Goal: Task Accomplishment & Management: Use online tool/utility

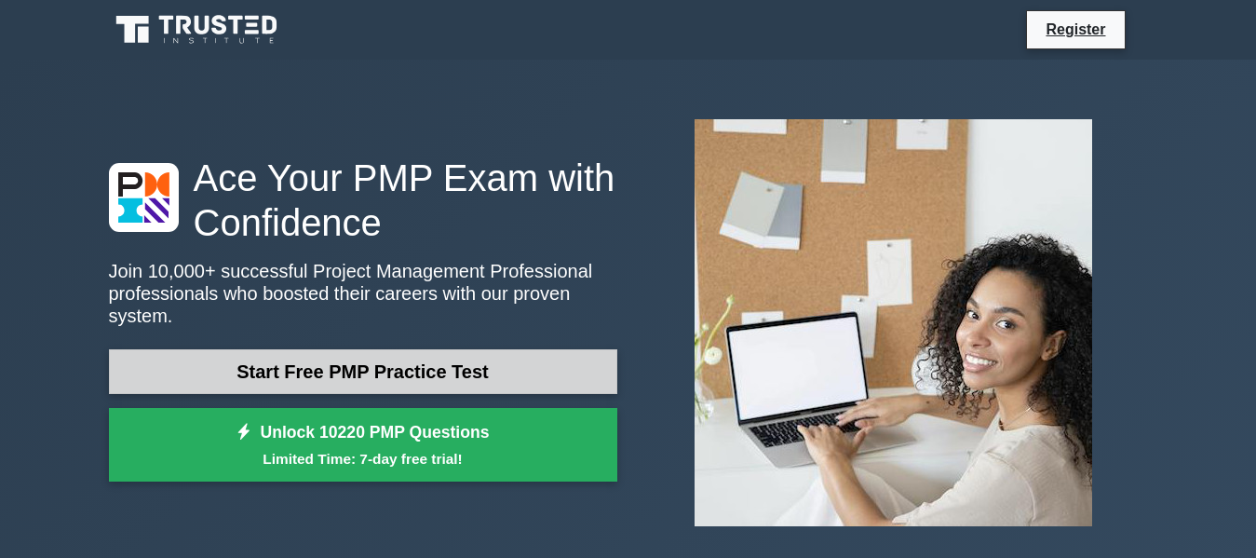
click at [404, 361] on link "Start Free PMP Practice Test" at bounding box center [363, 371] width 508 height 45
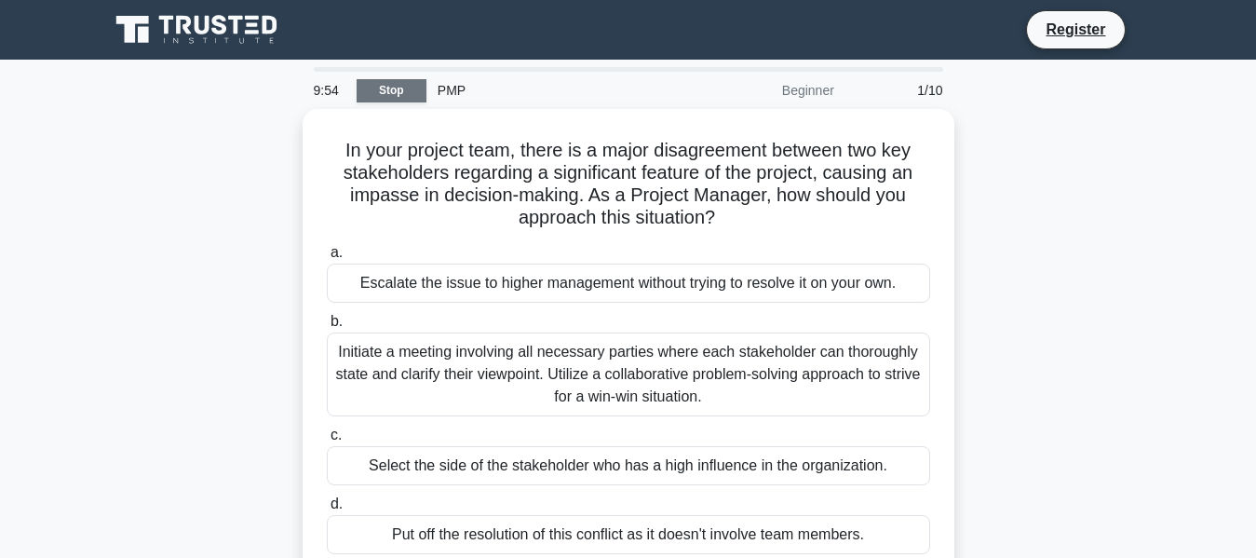
click at [401, 86] on link "Stop" at bounding box center [392, 90] width 70 height 23
